Goal: Transaction & Acquisition: Purchase product/service

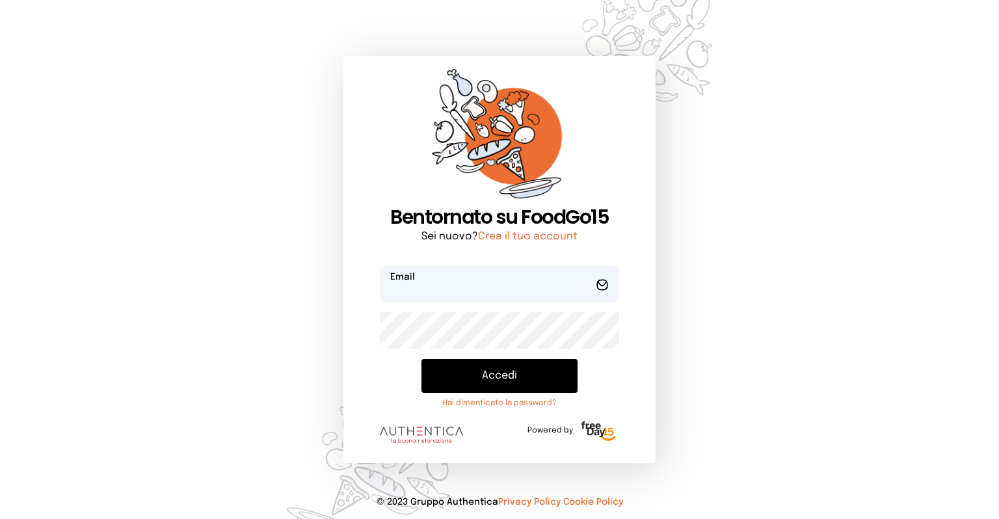
click at [455, 294] on input "email" at bounding box center [499, 283] width 239 height 36
type input "*"
type input "**********"
click at [422, 359] on button "Accedi" at bounding box center [500, 376] width 156 height 34
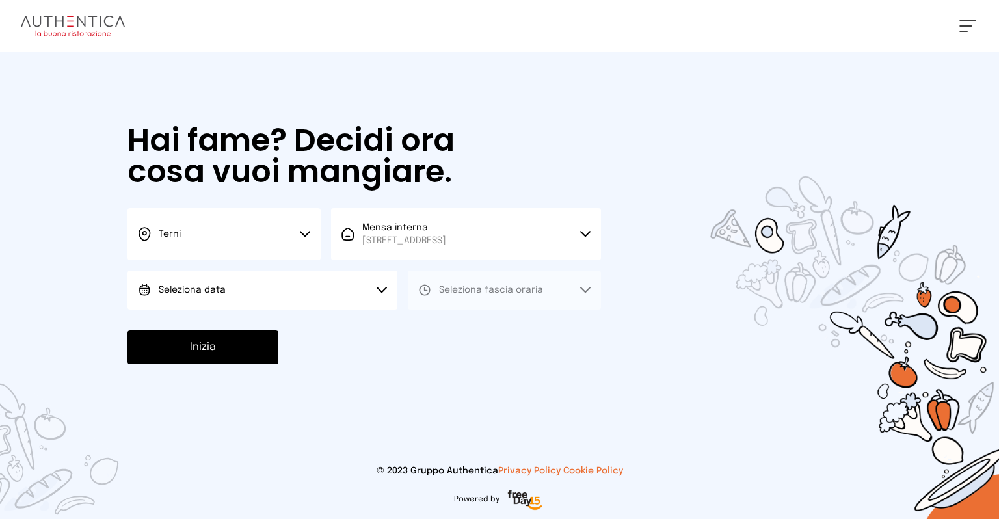
click at [219, 293] on span "Seleziona data" at bounding box center [192, 290] width 67 height 9
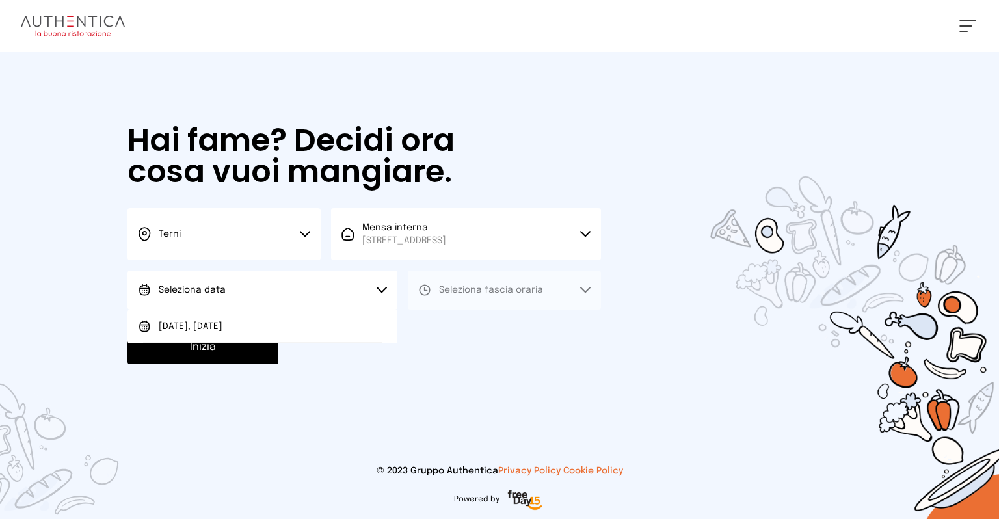
click at [191, 319] on li "[DATE], [DATE]" at bounding box center [263, 327] width 270 height 34
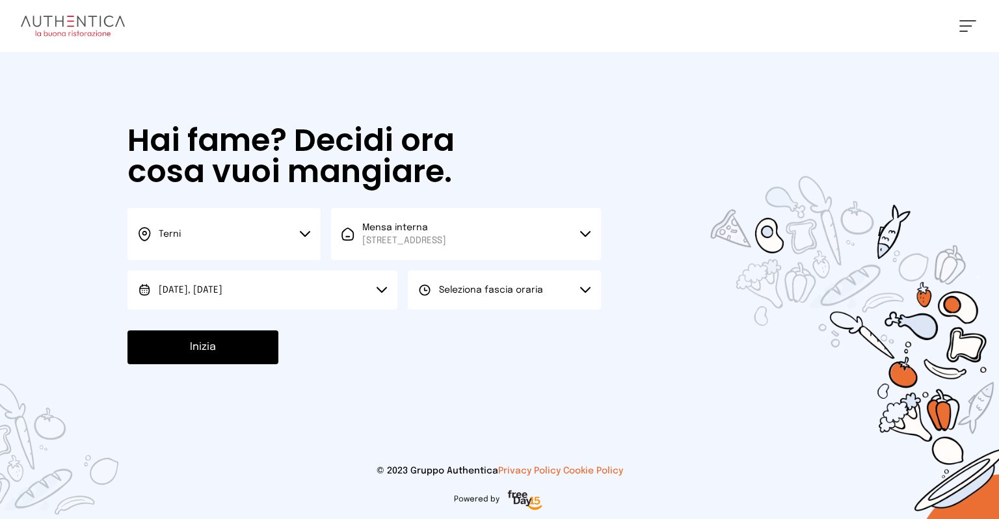
click at [468, 294] on span "Seleziona fascia oraria" at bounding box center [491, 290] width 104 height 9
click at [454, 324] on span "Pranzo" at bounding box center [454, 326] width 31 height 13
click at [231, 338] on button "Inizia" at bounding box center [203, 348] width 151 height 34
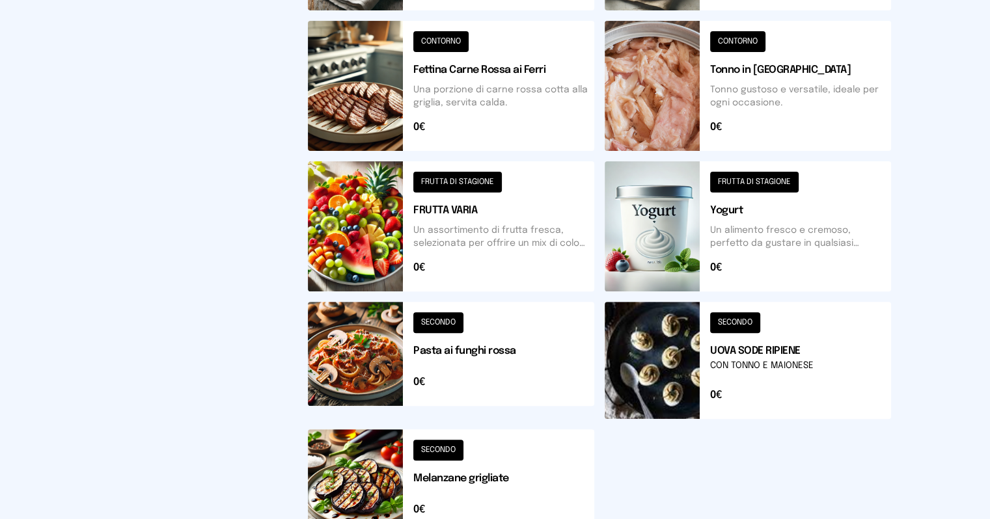
scroll to position [455, 0]
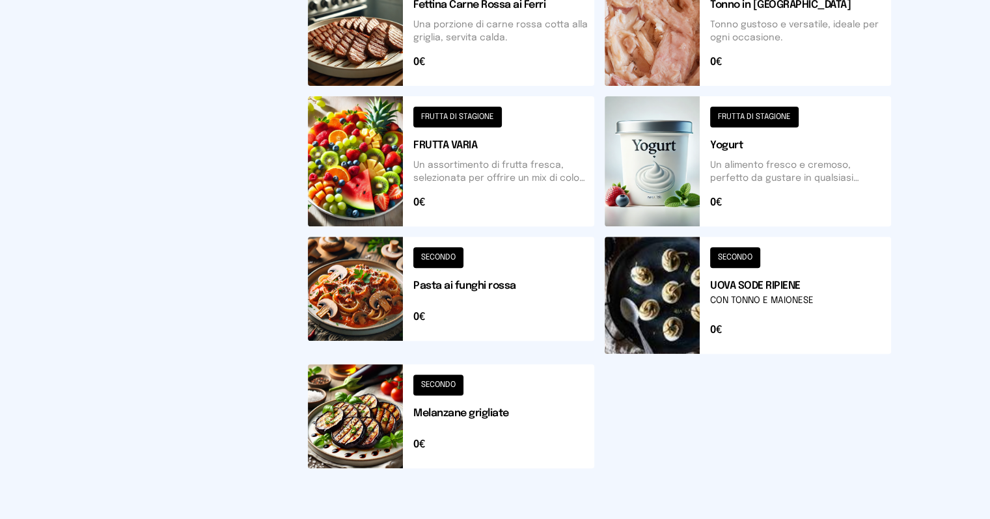
click at [350, 414] on button at bounding box center [451, 416] width 286 height 104
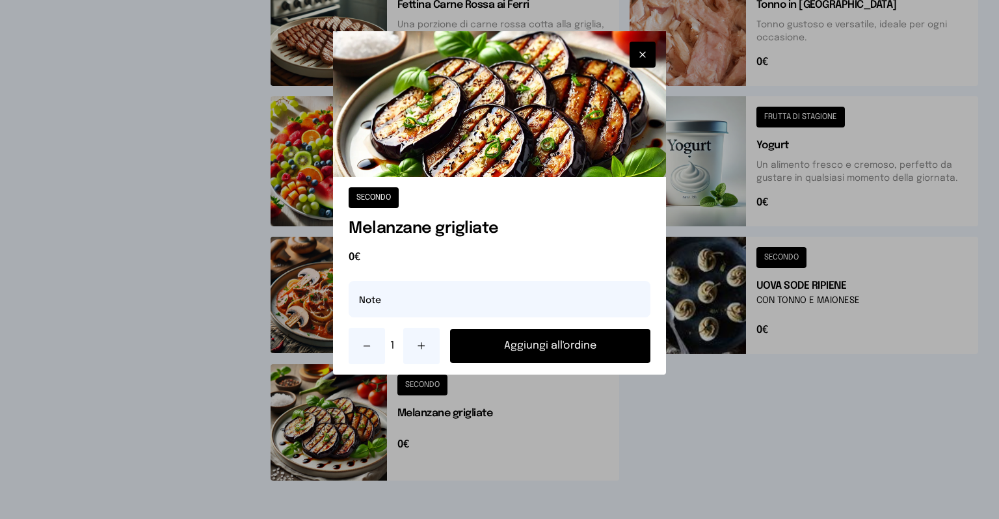
click at [424, 349] on icon at bounding box center [421, 346] width 10 height 10
click at [504, 353] on button "Aggiungi all'ordine" at bounding box center [550, 346] width 200 height 34
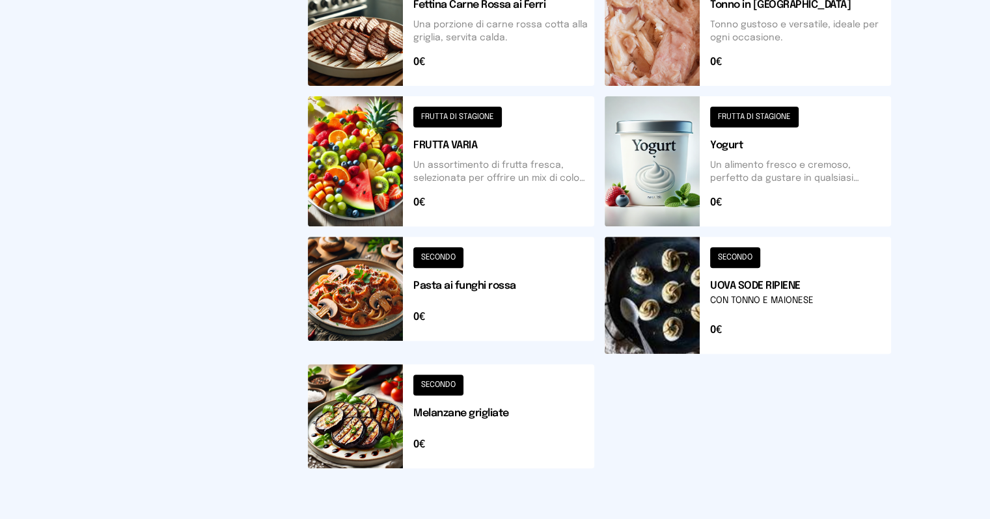
scroll to position [65, 0]
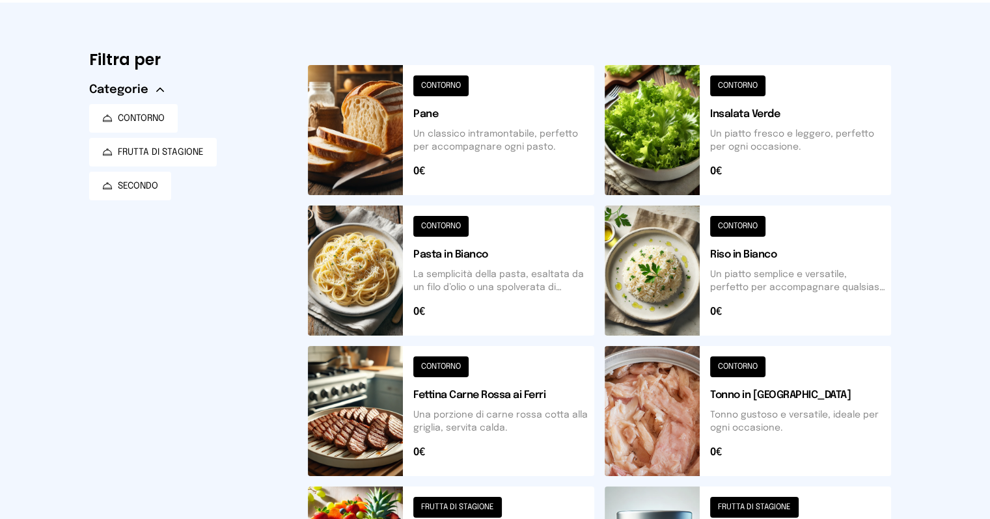
click at [649, 280] on button at bounding box center [747, 271] width 286 height 130
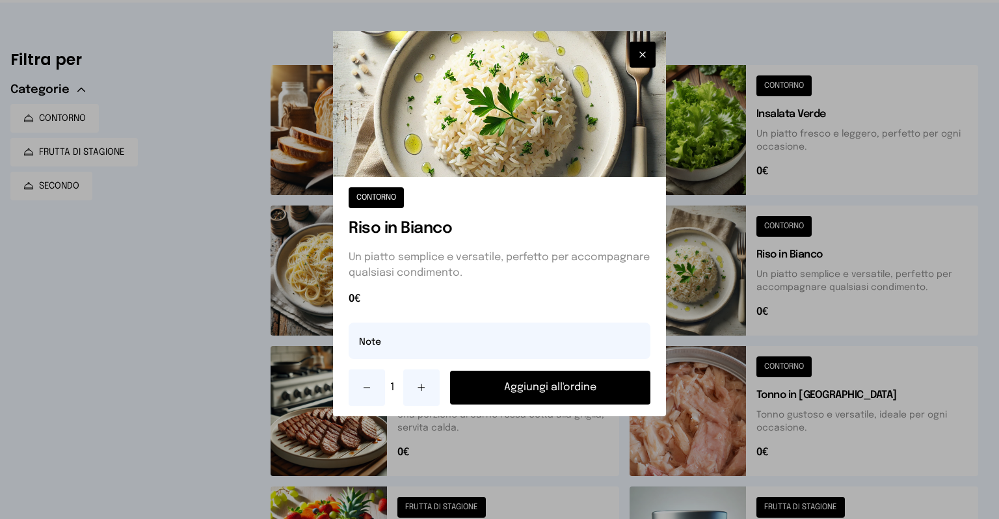
click at [500, 383] on button "Aggiungi all'ordine" at bounding box center [550, 388] width 200 height 34
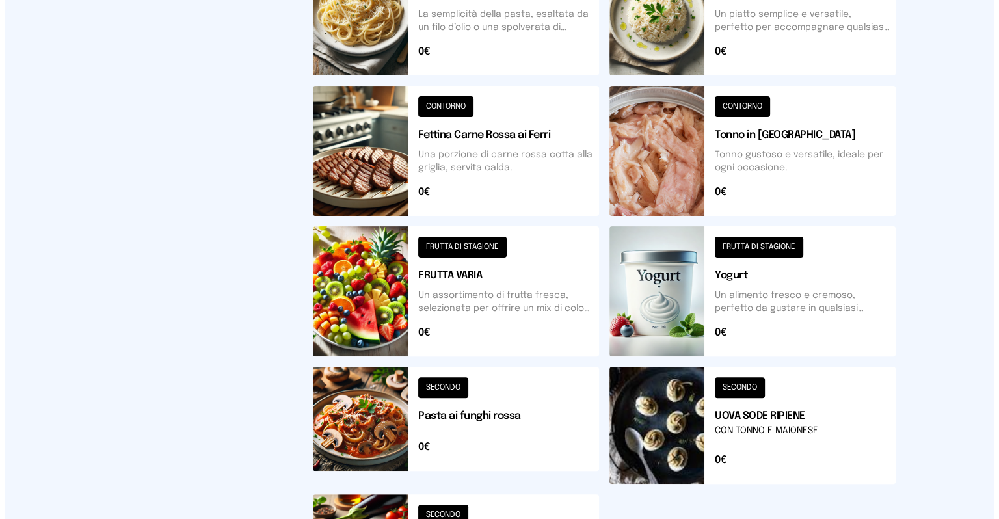
scroll to position [0, 0]
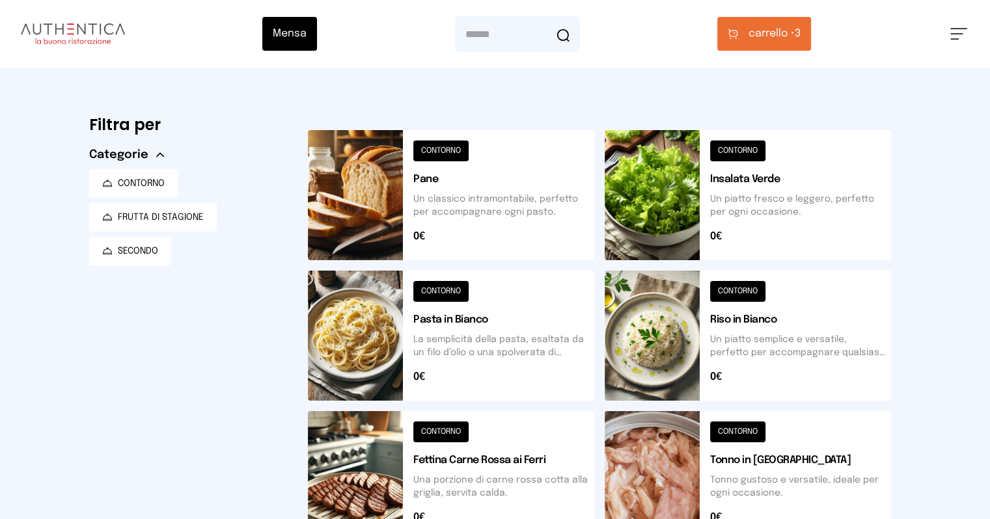
click at [811, 40] on button "carrello • 3" at bounding box center [764, 34] width 94 height 34
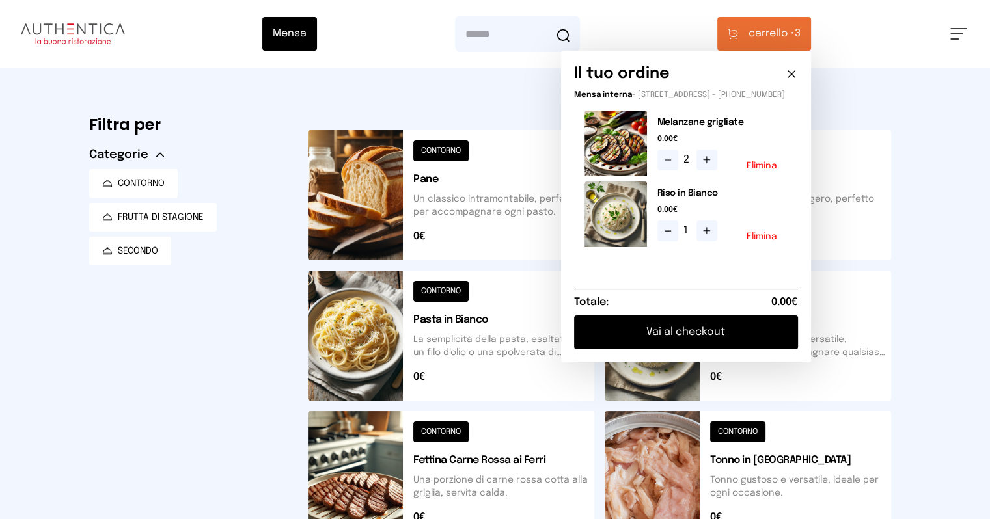
click at [751, 337] on button "Vai al checkout" at bounding box center [686, 333] width 224 height 34
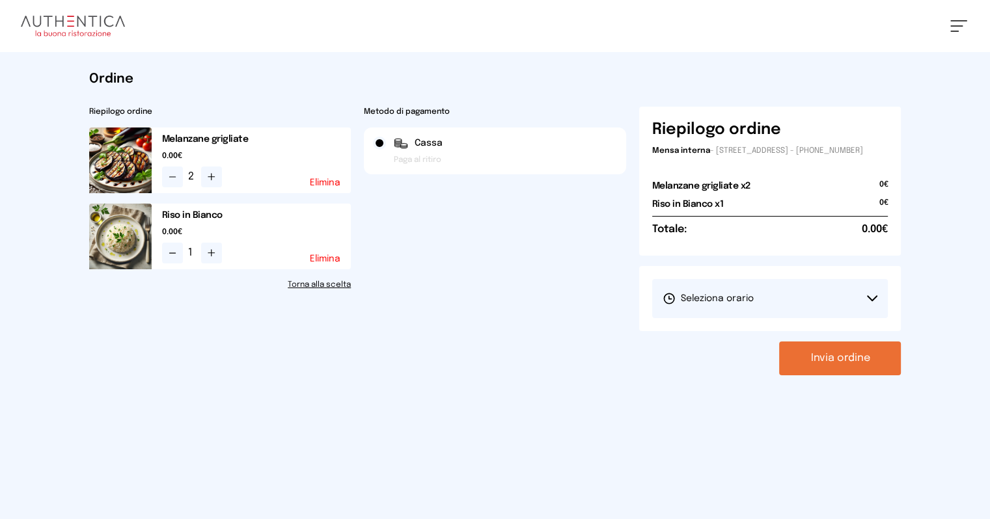
click at [753, 303] on span "Seleziona orario" at bounding box center [707, 298] width 91 height 13
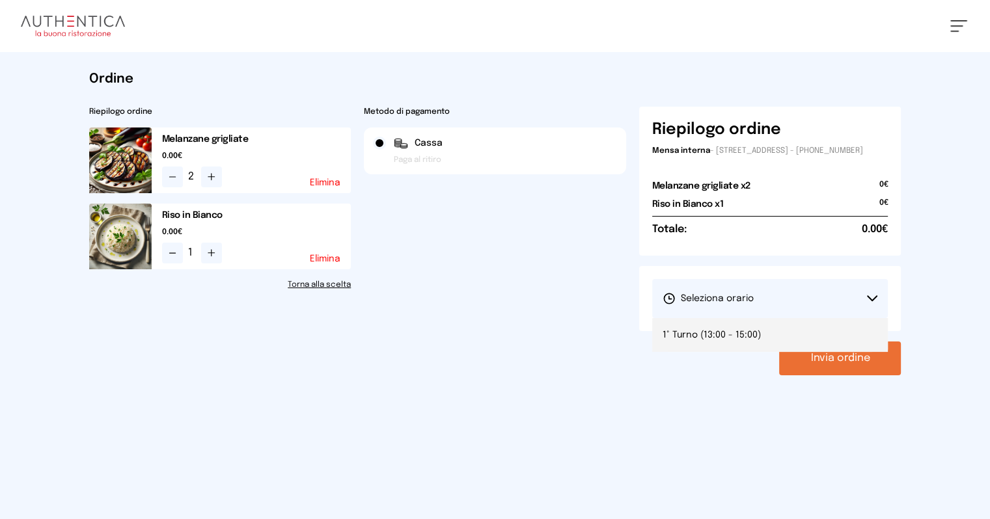
click at [737, 337] on li "1° Turno (13:00 - 15:00)" at bounding box center [770, 335] width 236 height 34
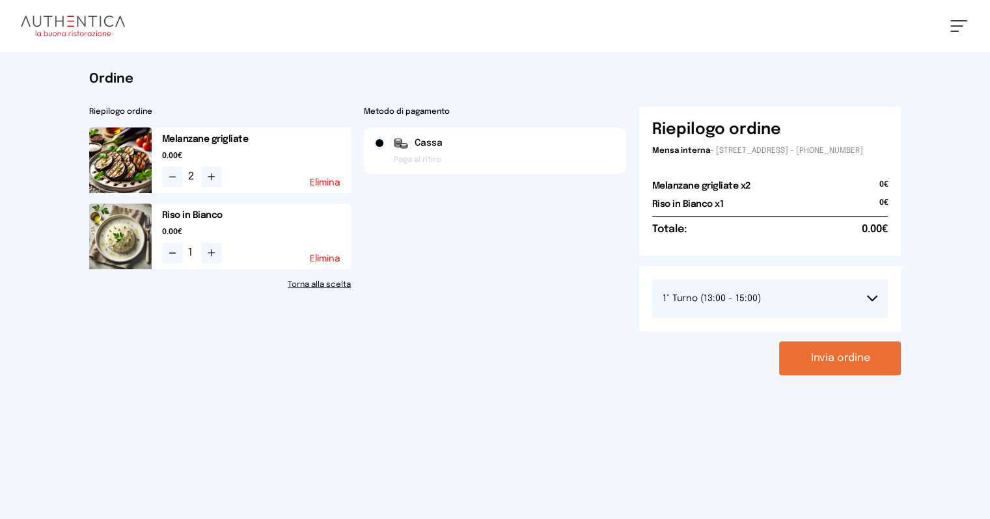
click at [893, 368] on button "Invia ordine" at bounding box center [840, 359] width 122 height 34
